Goal: Find specific page/section: Find specific page/section

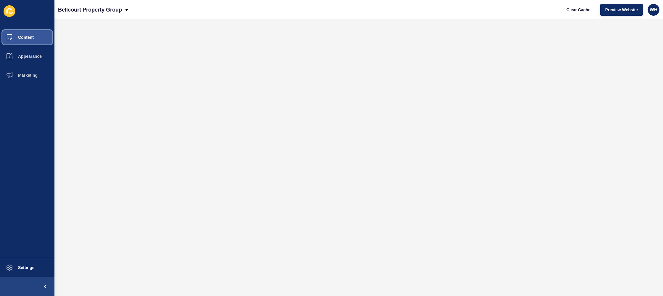
click at [21, 39] on span "Content" at bounding box center [16, 37] width 35 height 5
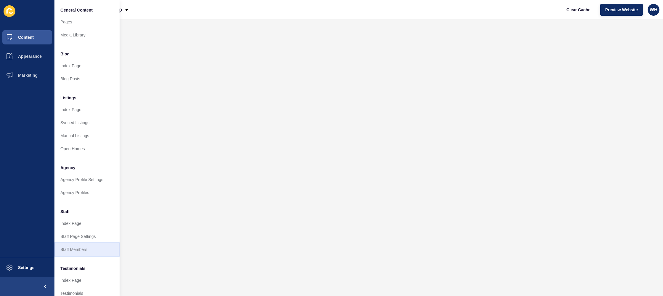
click at [86, 249] on link "Staff Members" at bounding box center [86, 249] width 65 height 13
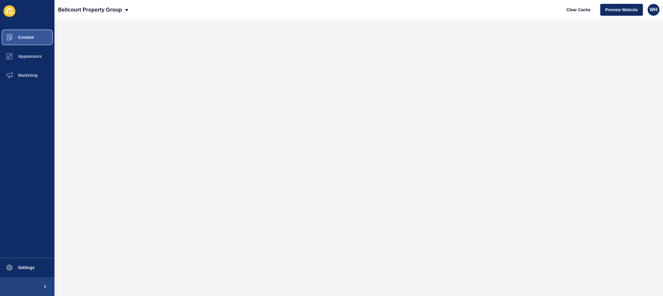
click at [19, 39] on span "Content" at bounding box center [16, 37] width 35 height 5
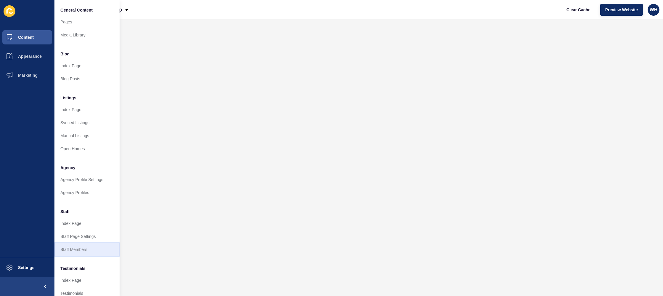
click at [70, 248] on link "Staff Members" at bounding box center [86, 249] width 65 height 13
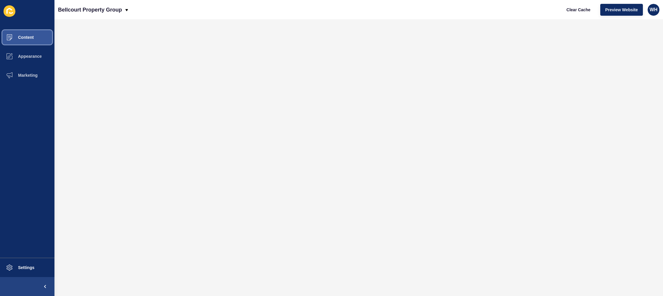
click at [23, 36] on span "Content" at bounding box center [16, 37] width 35 height 5
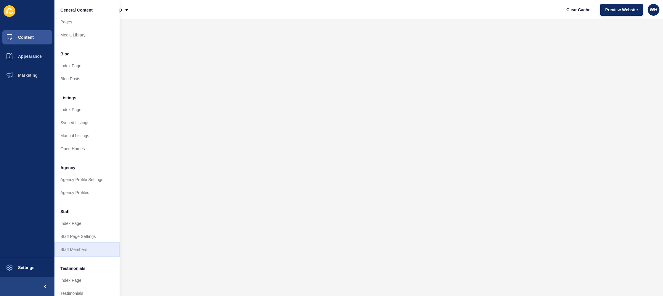
click at [80, 250] on link "Staff Members" at bounding box center [86, 249] width 65 height 13
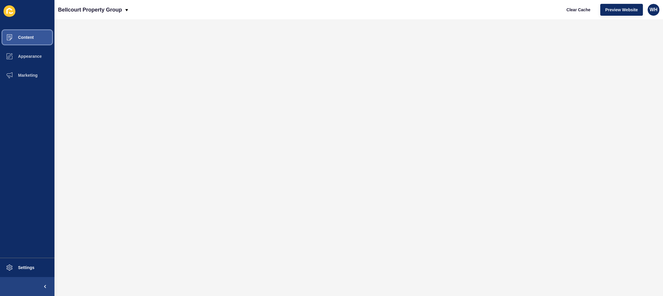
click at [21, 38] on span "Content" at bounding box center [16, 37] width 35 height 5
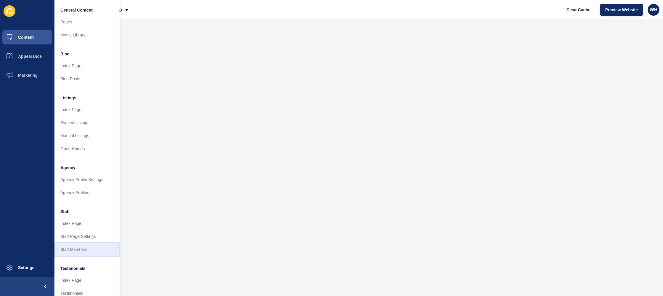
click at [71, 252] on link "Staff Members" at bounding box center [86, 249] width 65 height 13
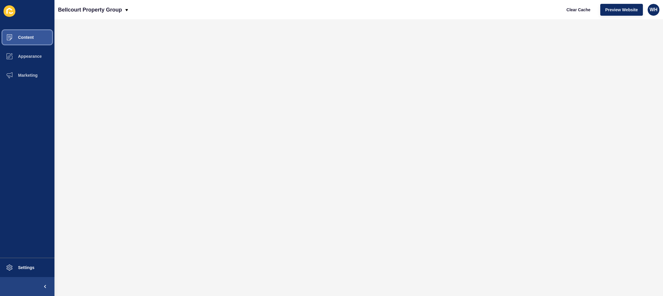
click at [23, 33] on button "Content" at bounding box center [27, 37] width 54 height 19
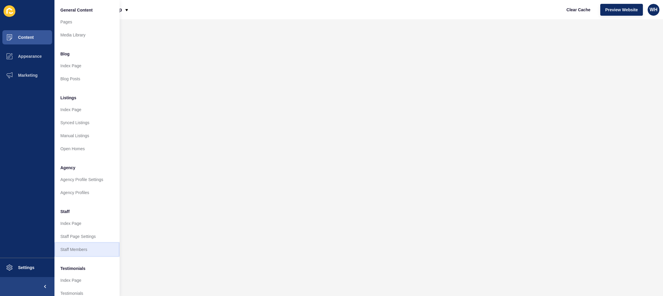
click at [75, 251] on link "Staff Members" at bounding box center [86, 249] width 65 height 13
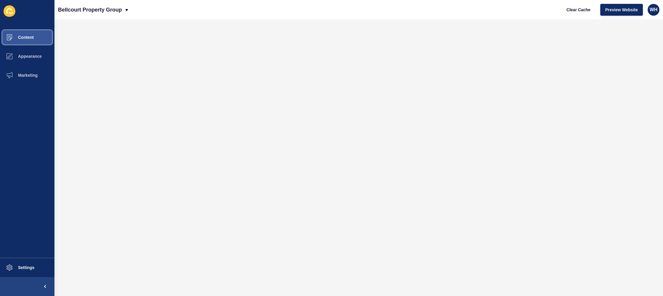
click at [28, 36] on span "Content" at bounding box center [16, 37] width 35 height 5
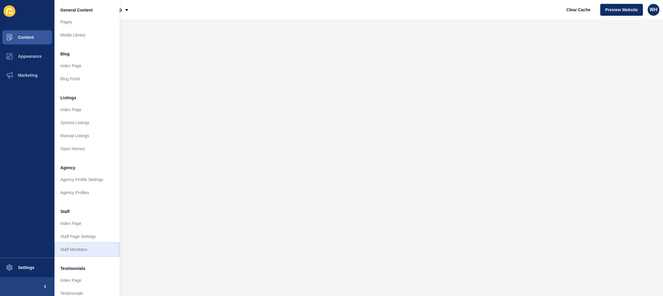
click at [74, 249] on link "Staff Members" at bounding box center [86, 249] width 65 height 13
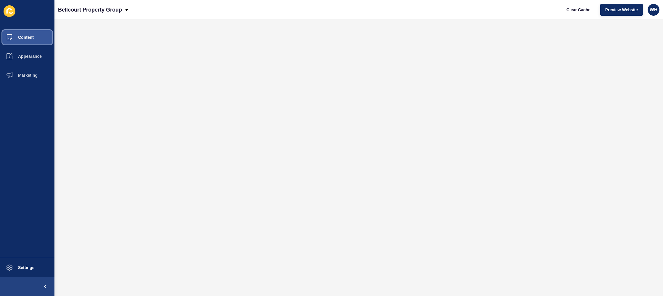
click at [12, 39] on span "Content" at bounding box center [16, 37] width 35 height 5
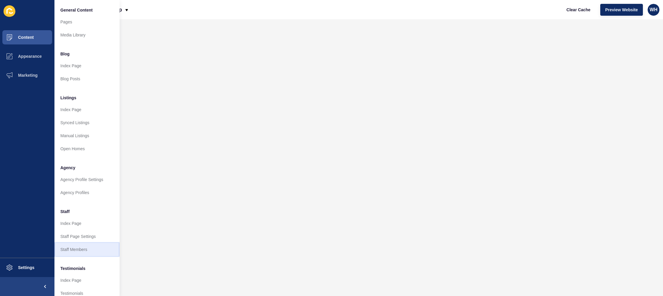
click at [76, 250] on link "Staff Members" at bounding box center [86, 249] width 65 height 13
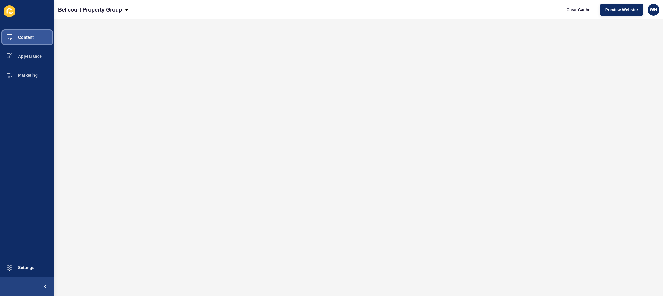
click at [27, 39] on span "Content" at bounding box center [16, 37] width 35 height 5
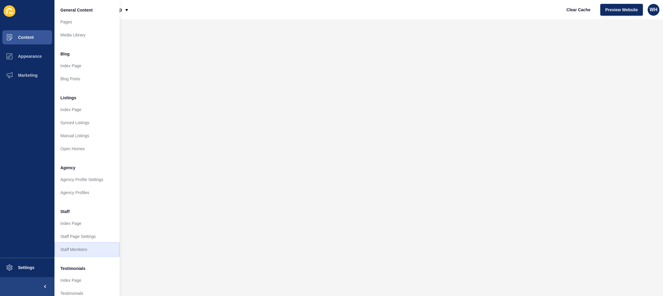
click at [78, 248] on link "Staff Members" at bounding box center [86, 249] width 65 height 13
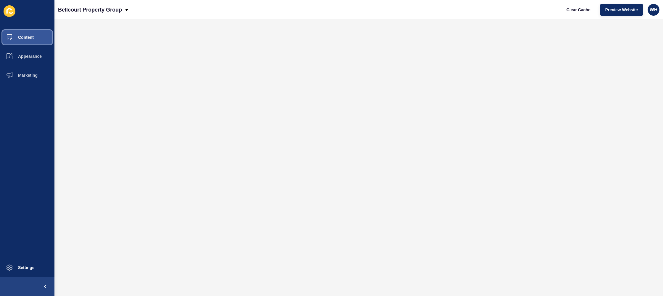
click at [31, 37] on span "Content" at bounding box center [16, 37] width 35 height 5
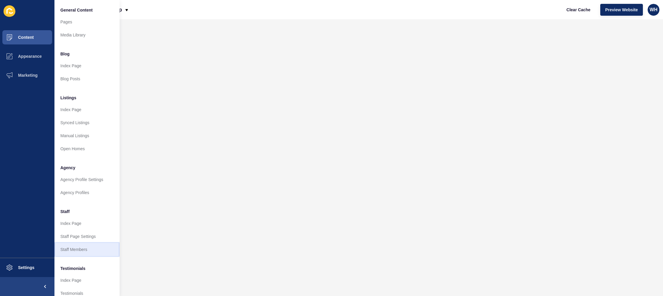
click at [80, 250] on link "Staff Members" at bounding box center [86, 249] width 65 height 13
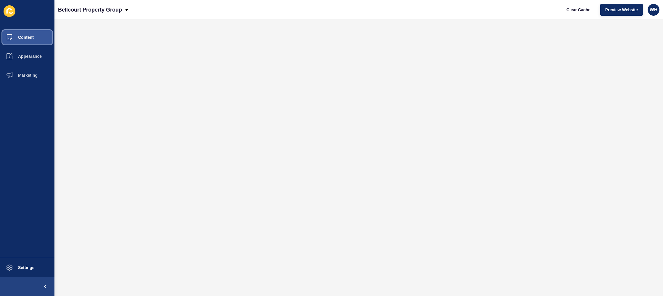
click at [26, 36] on span "Content" at bounding box center [16, 37] width 35 height 5
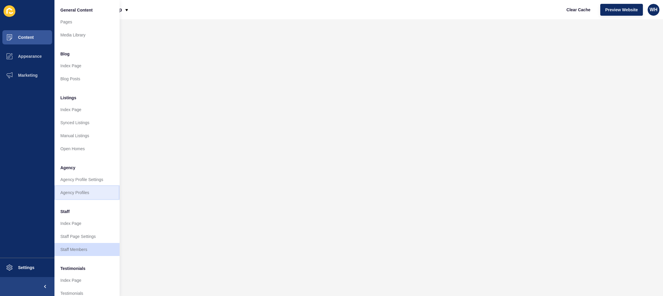
click at [77, 194] on link "Agency Profiles" at bounding box center [86, 192] width 65 height 13
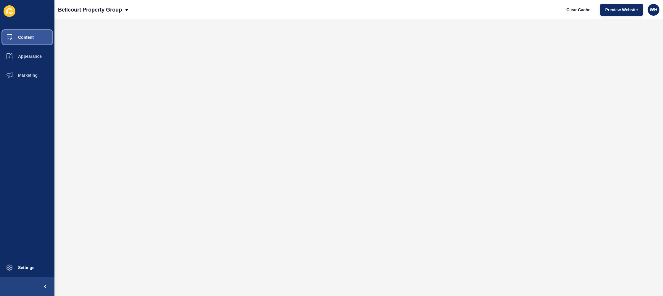
click at [29, 37] on span "Content" at bounding box center [16, 37] width 35 height 5
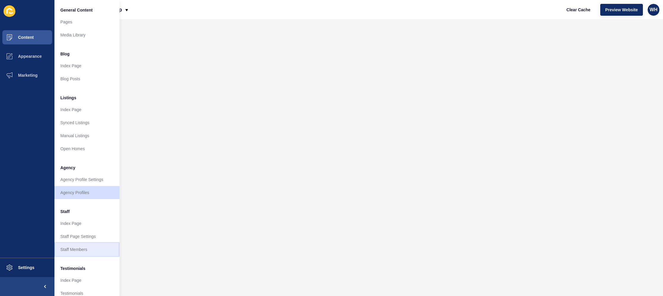
click at [73, 247] on link "Staff Members" at bounding box center [86, 249] width 65 height 13
